Goal: Task Accomplishment & Management: Manage account settings

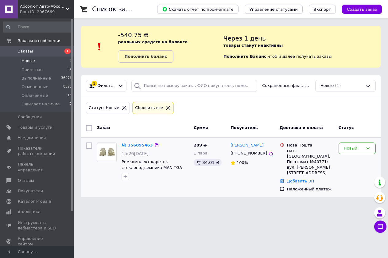
click at [132, 146] on link "№ 356895463" at bounding box center [137, 145] width 31 height 5
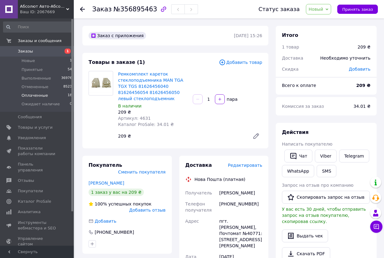
click at [49, 95] on li "Оплаченные 18" at bounding box center [38, 95] width 76 height 9
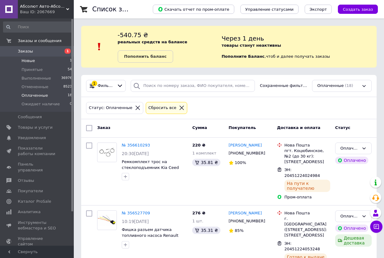
click at [46, 61] on li "Новые 1" at bounding box center [38, 61] width 76 height 9
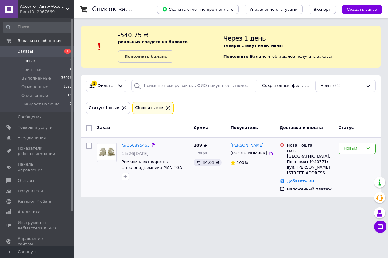
click at [134, 146] on link "№ 356895463" at bounding box center [136, 145] width 28 height 5
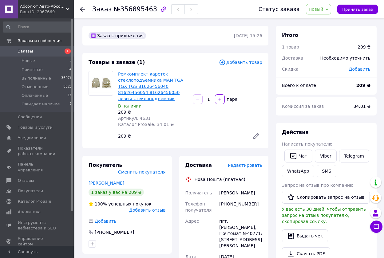
click at [147, 85] on link "Ремкомплект кареток стеклоподъемника MAN TGA TGX TGS 81626456040 81626456054 81…" at bounding box center [150, 87] width 65 height 30
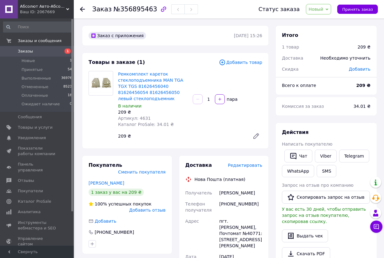
click at [246, 61] on span "Добавить товар" at bounding box center [240, 62] width 43 height 7
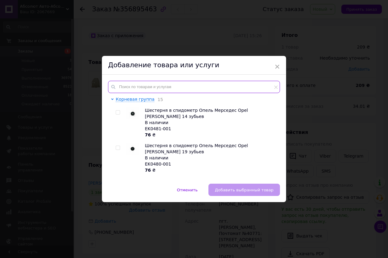
click at [128, 87] on input "text" at bounding box center [194, 87] width 172 height 12
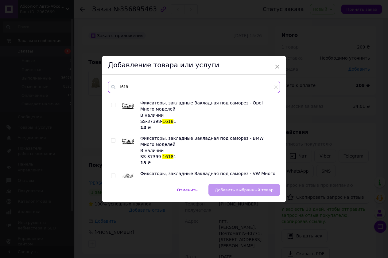
scroll to position [953, 0]
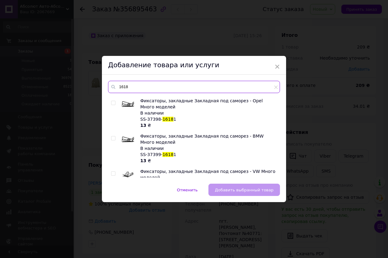
click at [119, 88] on input "1618" at bounding box center [194, 87] width 172 height 12
click at [263, 168] on div "Фиксаторы, закладные Закладная под саморез - VW Много моделей В наличии SS-3740…" at bounding box center [208, 183] width 136 height 31
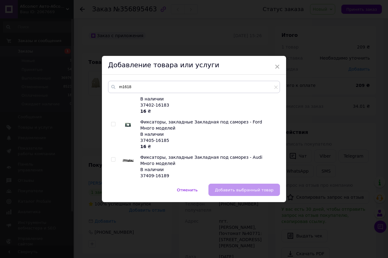
scroll to position [154, 0]
click at [121, 87] on input "m1618" at bounding box center [194, 87] width 172 height 12
type input "1618"
click at [120, 183] on div "1618 Фиксаторы, закладные Закладная под саморез - VW Много моделей В наличии 37…" at bounding box center [194, 129] width 184 height 109
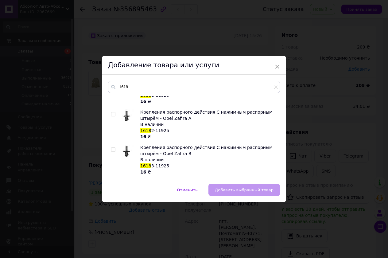
scroll to position [420, 0]
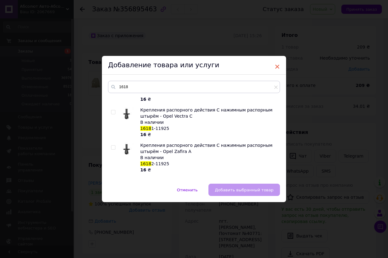
click at [276, 67] on span "×" at bounding box center [278, 66] width 6 height 10
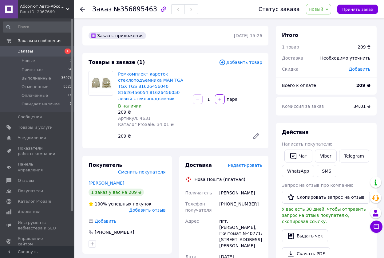
click at [253, 59] on span "Добавить товар" at bounding box center [240, 62] width 43 height 7
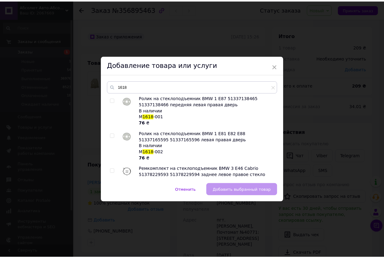
scroll to position [0, 0]
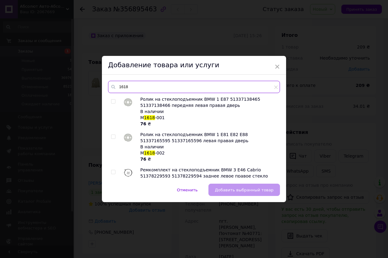
click at [129, 85] on input "1618" at bounding box center [194, 87] width 172 height 12
type input "1"
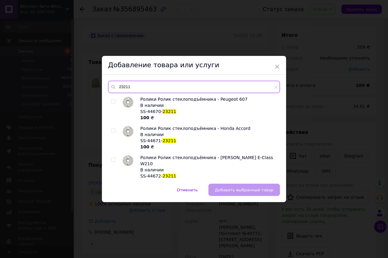
type input "23211"
click at [112, 131] on input "checkbox" at bounding box center [113, 131] width 4 height 4
checkbox input "true"
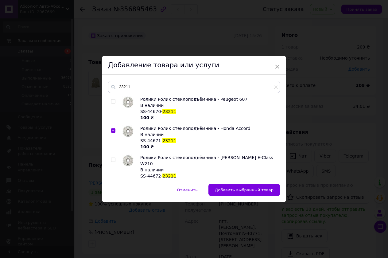
click at [238, 187] on button "Добавить выбранный товар" at bounding box center [245, 190] width 72 height 12
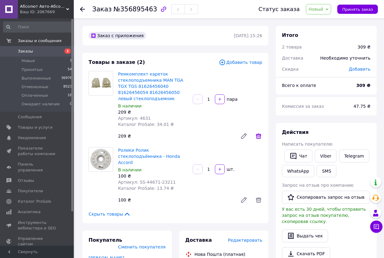
click at [259, 135] on icon at bounding box center [259, 136] width 6 height 6
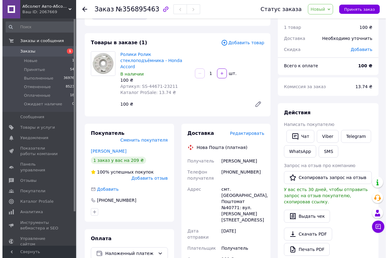
scroll to position [31, 0]
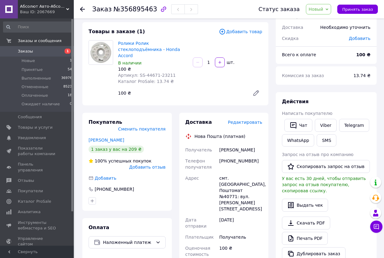
click at [249, 120] on span "Редактировать" at bounding box center [245, 122] width 34 height 5
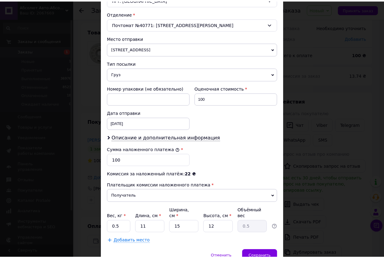
scroll to position [211, 0]
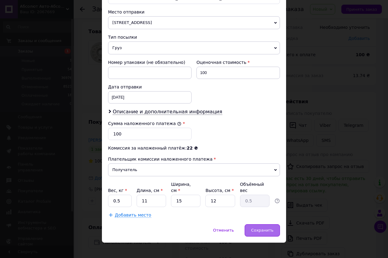
click at [268, 228] on span "Сохранить" at bounding box center [262, 230] width 22 height 5
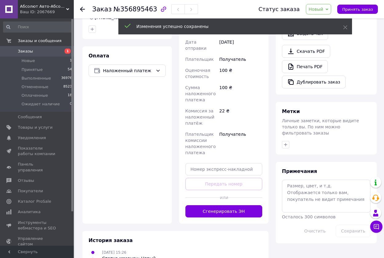
scroll to position [246, 0]
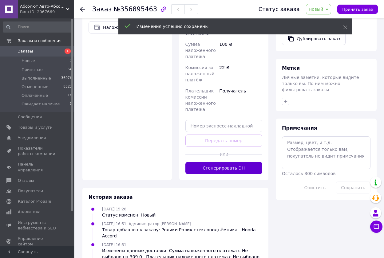
click at [233, 162] on button "Сгенерировать ЭН" at bounding box center [223, 168] width 77 height 12
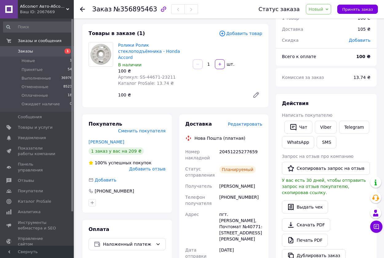
scroll to position [0, 0]
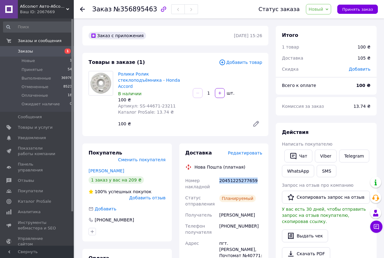
drag, startPoint x: 254, startPoint y: 179, endPoint x: 219, endPoint y: 182, distance: 35.5
click at [219, 182] on div "20451225277659" at bounding box center [240, 183] width 45 height 17
copy div "20451225277659"
click at [324, 155] on link "Viber" at bounding box center [326, 156] width 22 height 13
click at [353, 7] on span "Принять заказ" at bounding box center [357, 9] width 31 height 5
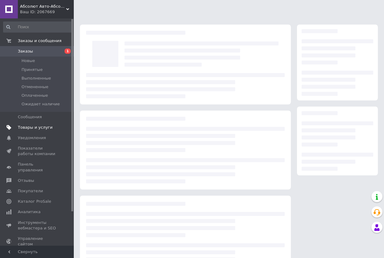
click at [39, 125] on span "Товары и услуги" at bounding box center [35, 128] width 35 height 6
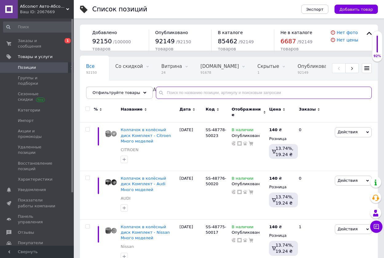
click at [165, 93] on input "text" at bounding box center [264, 93] width 216 height 12
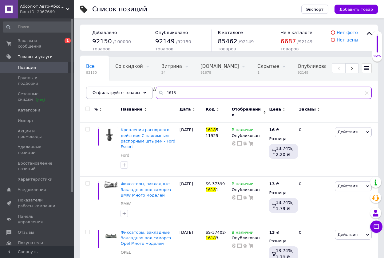
click at [160, 92] on input "1618" at bounding box center [264, 93] width 216 height 12
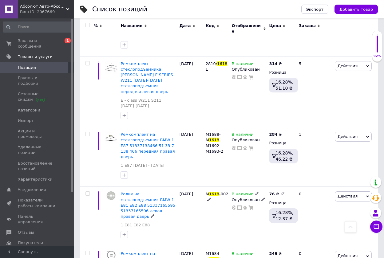
scroll to position [3006, 0]
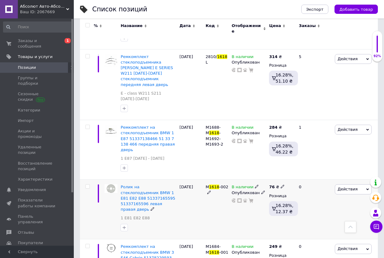
type input "1618"
click at [281, 185] on icon at bounding box center [283, 187] width 4 height 4
type input "7"
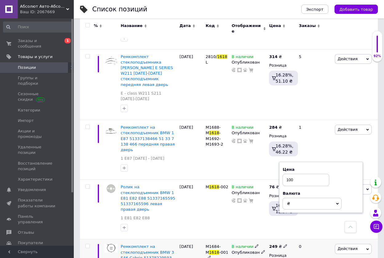
type input "100"
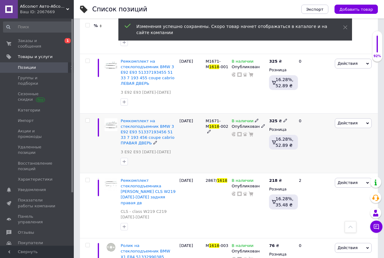
scroll to position [3252, 0]
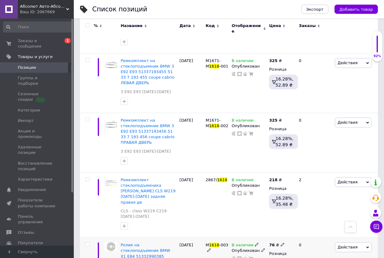
click at [281, 243] on icon at bounding box center [283, 245] width 4 height 4
type input "7"
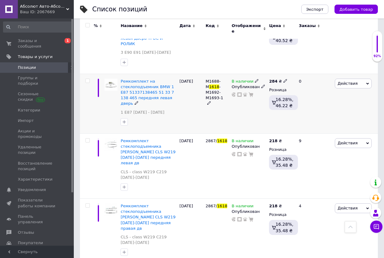
scroll to position [3558, 0]
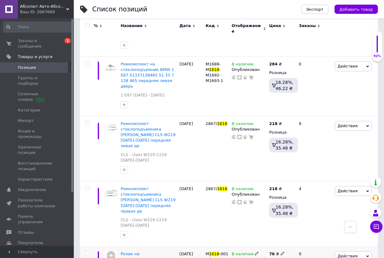
type input "100"
click at [282, 252] on use at bounding box center [282, 253] width 3 height 3
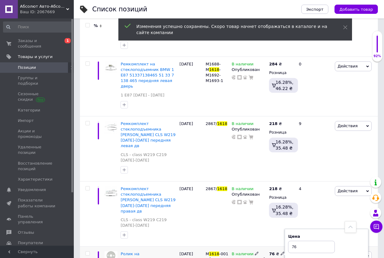
type input "7"
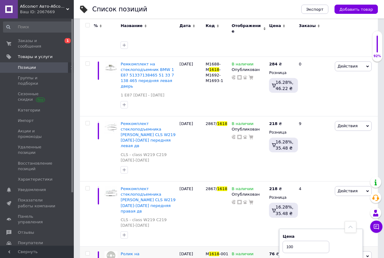
type input "100"
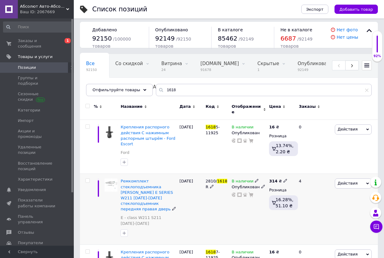
scroll to position [0, 0]
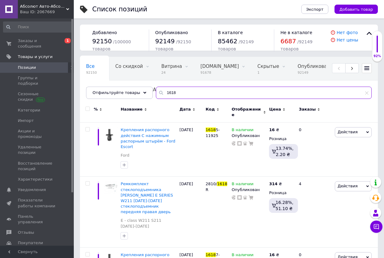
click at [173, 88] on input "1618" at bounding box center [264, 93] width 216 height 12
type input "1"
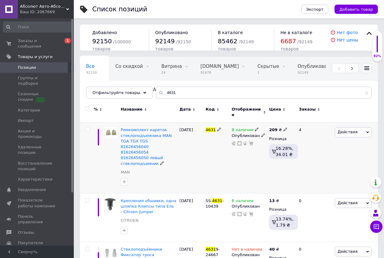
click at [255, 128] on icon at bounding box center [257, 130] width 4 height 4
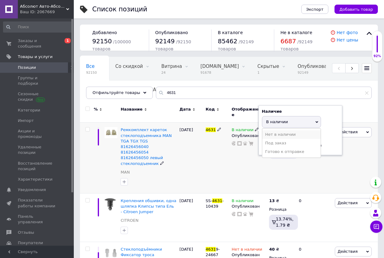
click at [282, 131] on li "Нет в наличии" at bounding box center [291, 134] width 58 height 9
click at [233, 171] on div "В наличии Наличие Нет в наличии В наличии Под заказ Готово к отправке Остатки п…" at bounding box center [248, 158] width 37 height 71
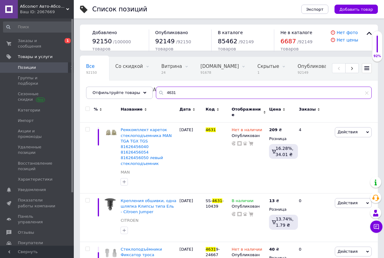
click at [174, 92] on input "4631" at bounding box center [264, 93] width 216 height 12
type input "4"
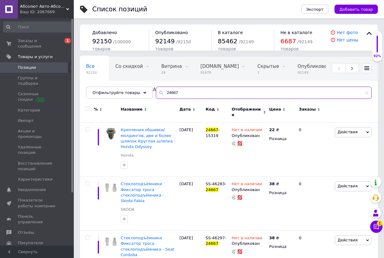
type input "24667"
click at [86, 109] on input "checkbox" at bounding box center [87, 109] width 4 height 4
checkbox input "true"
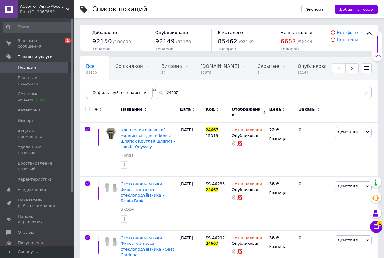
checkbox input "true"
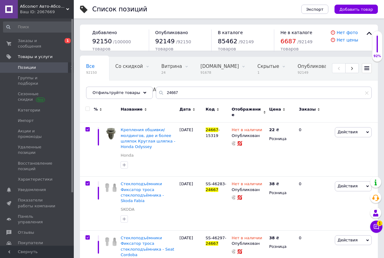
checkbox input "true"
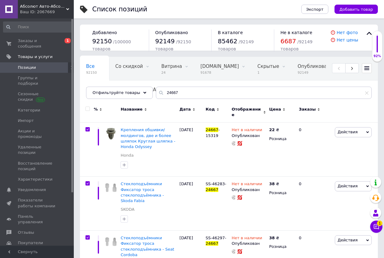
checkbox input "true"
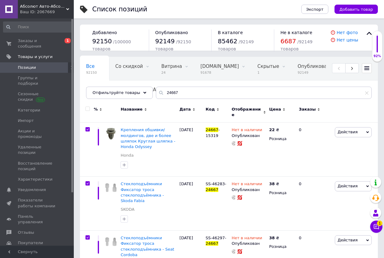
checkbox input "true"
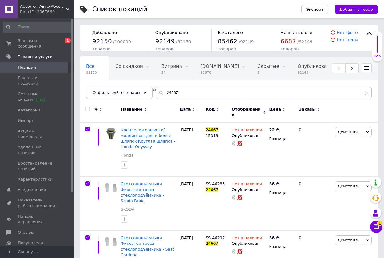
checkbox input "true"
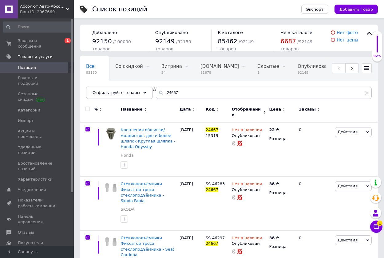
checkbox input "true"
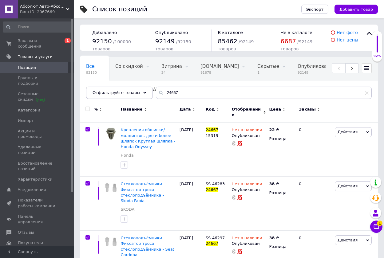
checkbox input "true"
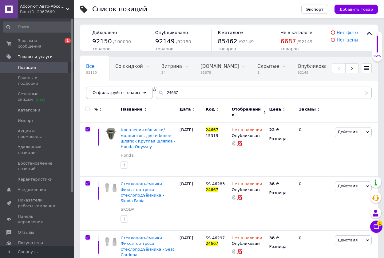
checkbox input "true"
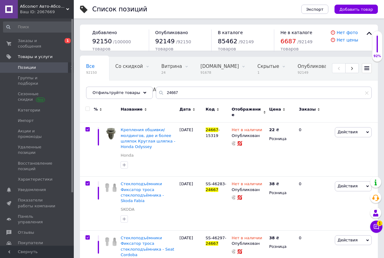
checkbox input "true"
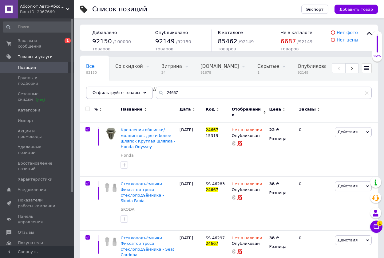
checkbox input "true"
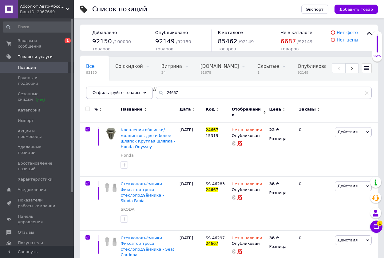
checkbox input "true"
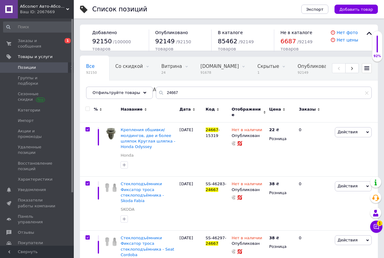
checkbox input "true"
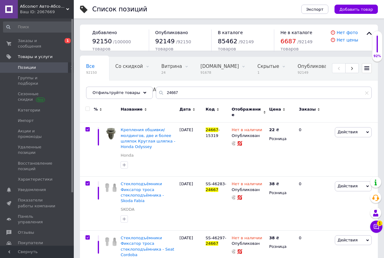
checkbox input "true"
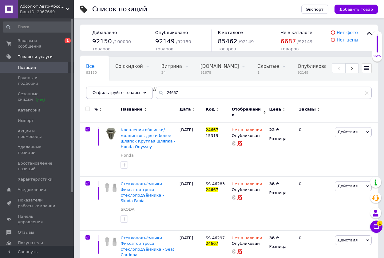
checkbox input "true"
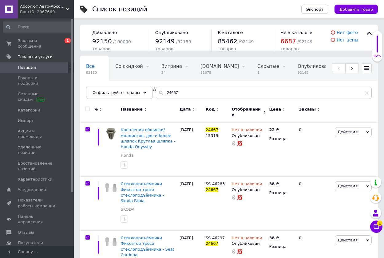
checkbox input "true"
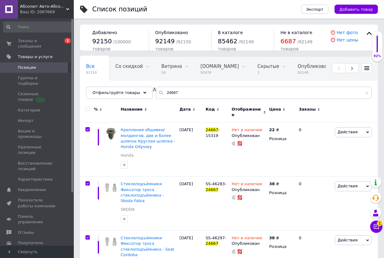
checkbox input "true"
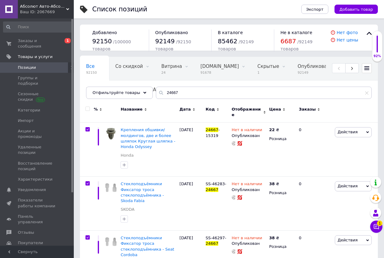
checkbox input "true"
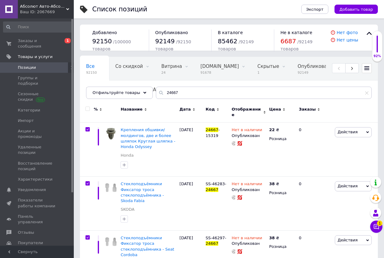
checkbox input "true"
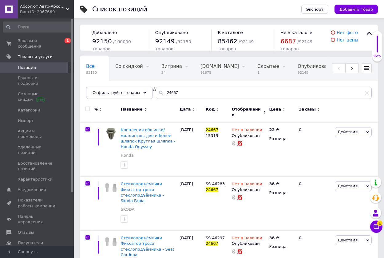
checkbox input "true"
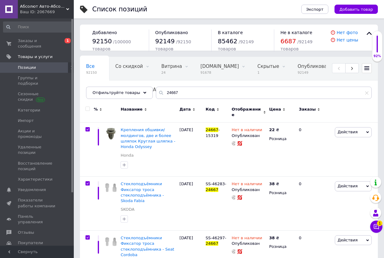
checkbox input "true"
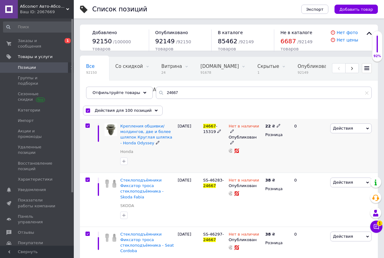
click at [87, 124] on input "checkbox" at bounding box center [87, 126] width 4 height 4
checkbox input "false"
checkbox input "true"
click at [87, 128] on input "checkbox" at bounding box center [87, 126] width 4 height 4
click at [155, 110] on use at bounding box center [156, 110] width 3 height 2
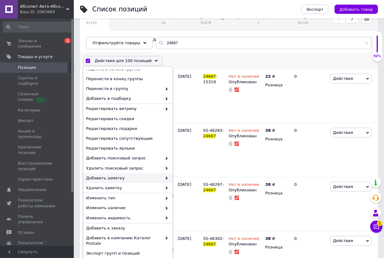
scroll to position [61, 0]
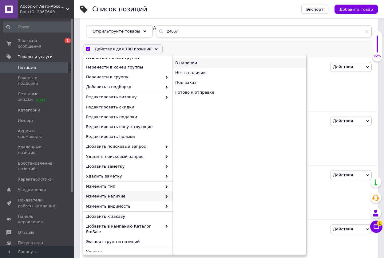
click at [187, 61] on div "В наличии" at bounding box center [239, 63] width 134 height 10
checkbox input "false"
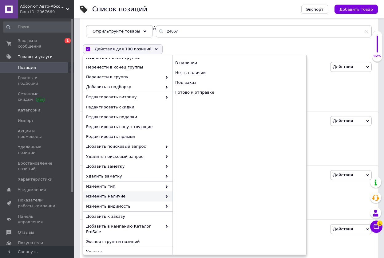
checkbox input "false"
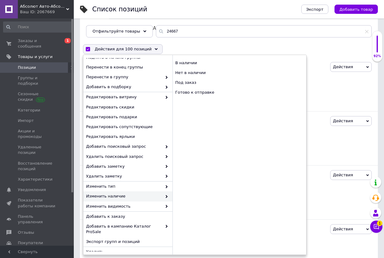
checkbox input "false"
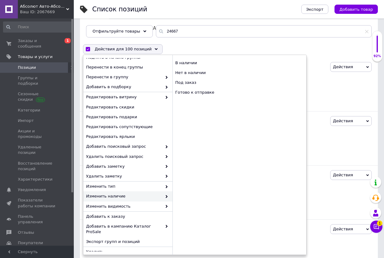
checkbox input "false"
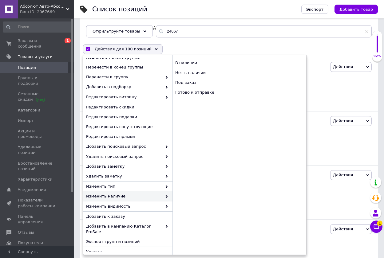
checkbox input "false"
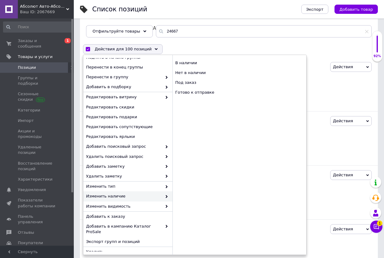
checkbox input "false"
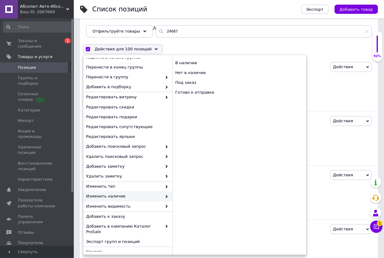
checkbox input "false"
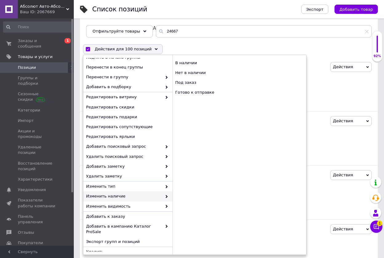
checkbox input "false"
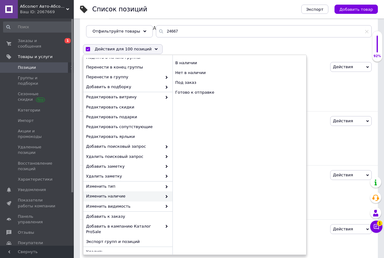
checkbox input "false"
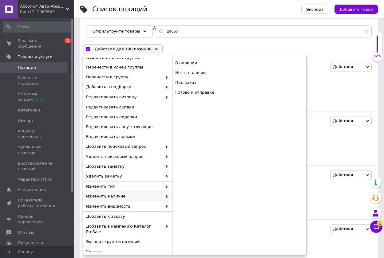
checkbox input "false"
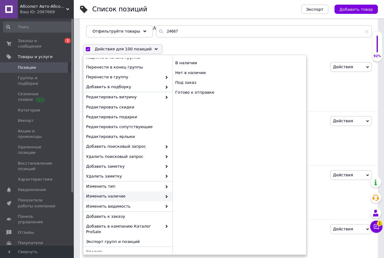
checkbox input "false"
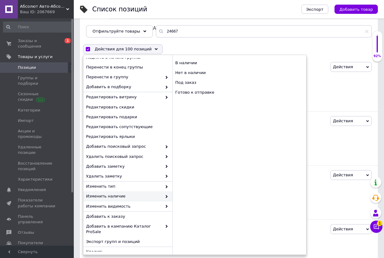
checkbox input "false"
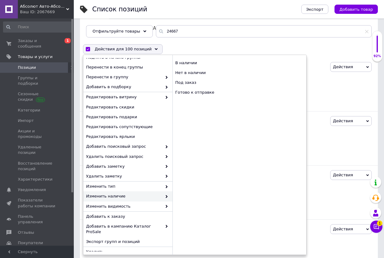
checkbox input "false"
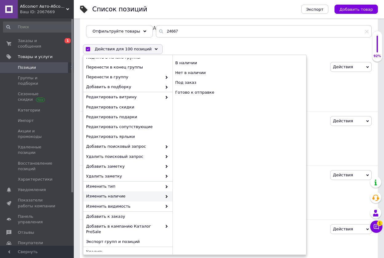
checkbox input "false"
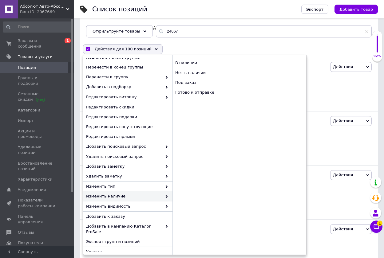
checkbox input "false"
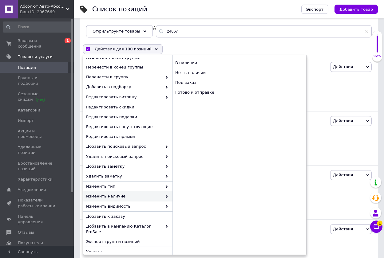
checkbox input "false"
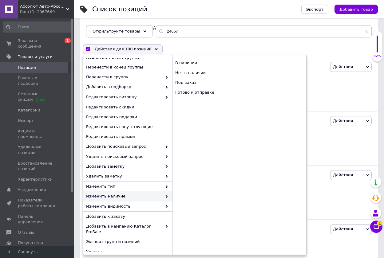
checkbox input "false"
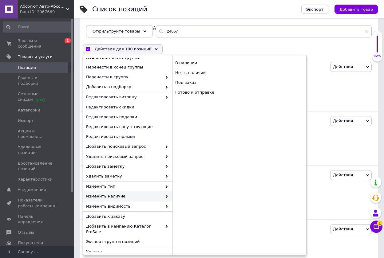
checkbox input "false"
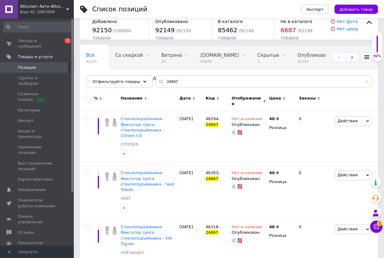
scroll to position [0, 0]
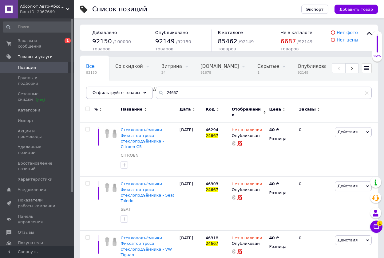
click at [86, 108] on input "checkbox" at bounding box center [87, 109] width 4 height 4
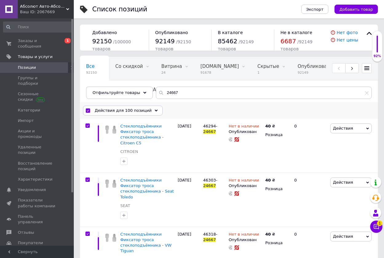
click at [155, 111] on icon at bounding box center [156, 110] width 3 height 3
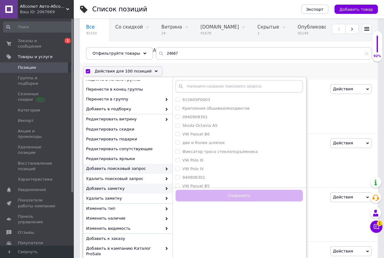
scroll to position [92, 0]
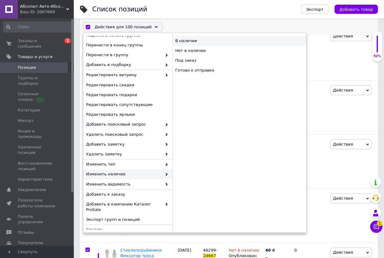
click at [190, 39] on div "В наличии" at bounding box center [239, 41] width 134 height 10
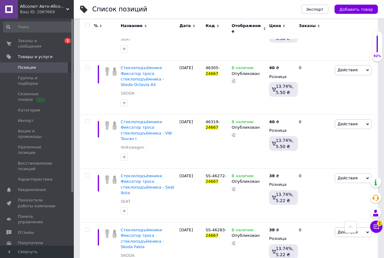
scroll to position [4745, 0]
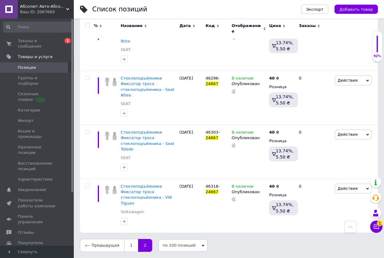
scroll to position [177, 0]
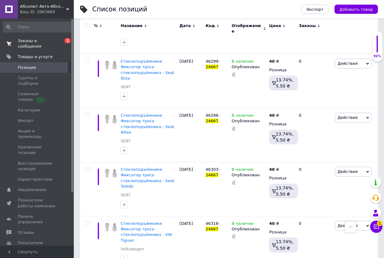
click at [46, 40] on span "Заказы и сообщения" at bounding box center [37, 43] width 39 height 11
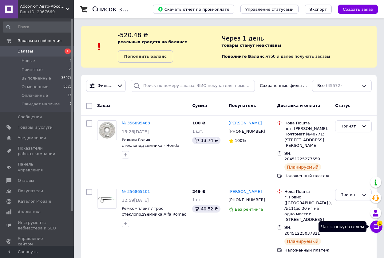
click at [373, 222] on button "Чат с покупателем 1" at bounding box center [376, 227] width 12 height 12
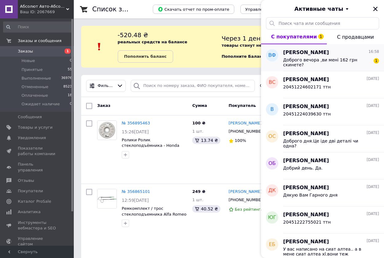
click at [325, 56] on div "Доброго вечора ,ви мені 162 грн скинете? 1" at bounding box center [331, 61] width 96 height 11
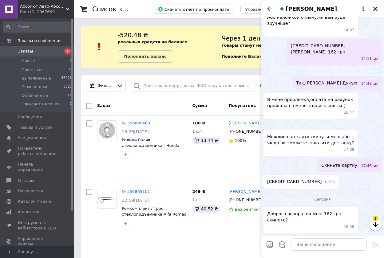
scroll to position [485, 0]
click at [304, 247] on textarea at bounding box center [329, 244] width 76 height 12
click at [375, 244] on icon at bounding box center [375, 244] width 7 height 7
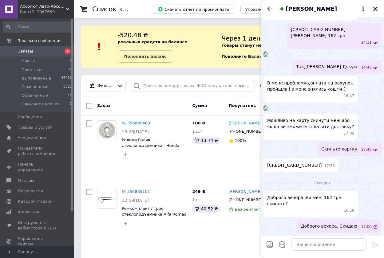
scroll to position [490, 0]
click at [345, 186] on div "Сегодня" at bounding box center [322, 183] width 118 height 6
click at [305, 250] on div at bounding box center [329, 244] width 81 height 17
click at [302, 247] on textarea at bounding box center [329, 244] width 76 height 12
click at [375, 242] on icon at bounding box center [375, 244] width 7 height 7
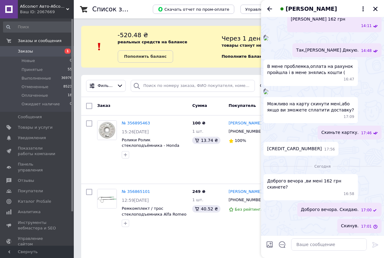
scroll to position [506, 0]
click at [39, 57] on li "Новые 0" at bounding box center [38, 61] width 76 height 9
